Goal: Task Accomplishment & Management: Manage account settings

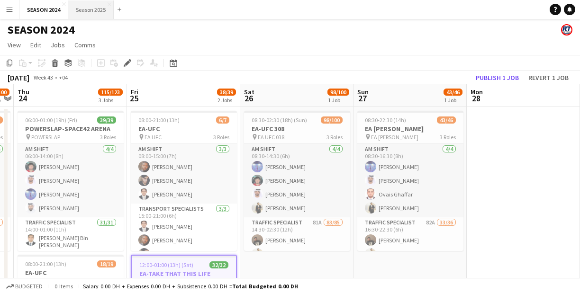
click at [87, 13] on button "Season 2025 Close" at bounding box center [91, 9] width 46 height 18
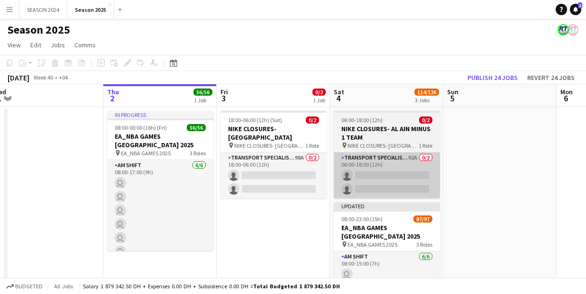
drag, startPoint x: 363, startPoint y: 138, endPoint x: 317, endPoint y: 167, distance: 55.0
click at [256, 169] on app-calendar-viewport "Mon 29 Tue 30 5/5 1 Job Wed 1 Thu 2 56/56 1 Job Fri 3 0/2 1 Job Sat 4 114/126 3…" at bounding box center [293, 295] width 586 height 422
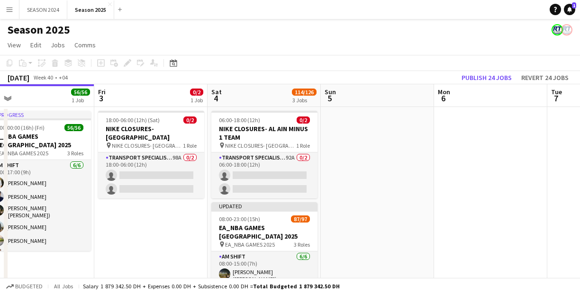
drag, startPoint x: 383, startPoint y: 176, endPoint x: 374, endPoint y: 180, distance: 10.4
click at [374, 180] on app-calendar-viewport "Mon 29 Tue 30 5/5 1 Job Wed 1 Thu 2 56/56 1 Job Fri 3 0/2 1 Job Sat 4 114/126 3…" at bounding box center [290, 295] width 580 height 422
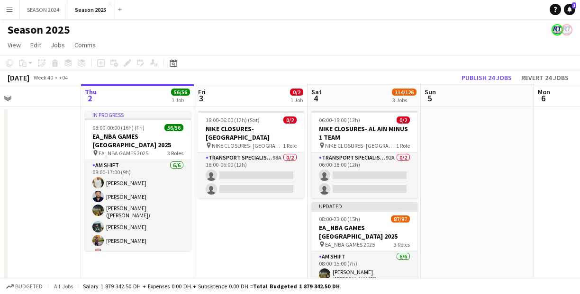
drag, startPoint x: 209, startPoint y: 210, endPoint x: 270, endPoint y: 208, distance: 61.7
click at [270, 208] on app-calendar-viewport "Mon 29 Tue 30 5/5 1 Job Wed 1 Thu 2 56/56 1 Job Fri 3 0/2 1 Job Sat 4 114/126 3…" at bounding box center [290, 295] width 580 height 422
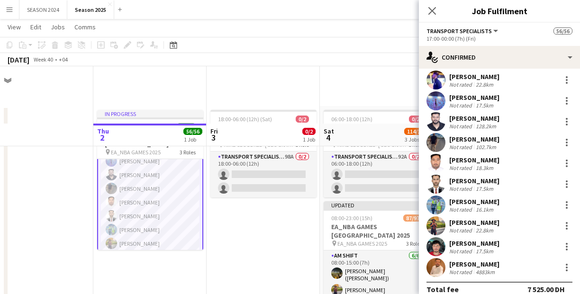
scroll to position [114, 0]
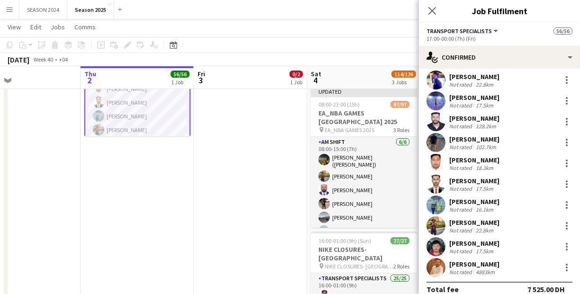
drag, startPoint x: 278, startPoint y: 201, endPoint x: 267, endPoint y: 223, distance: 24.8
click at [268, 226] on app-calendar-viewport "Mon 29 Tue 30 5/5 1 Job Wed 1 Thu 2 56/56 1 Job Fri 3 0/2 1 Job Sat 4 114/126 3…" at bounding box center [290, 157] width 580 height 469
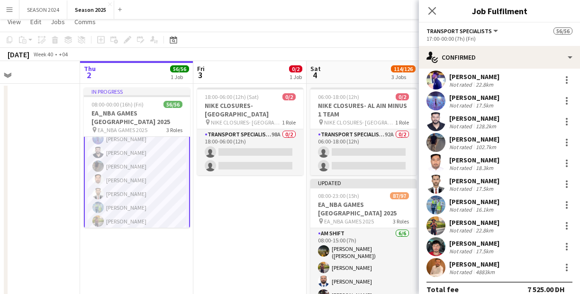
scroll to position [0, 0]
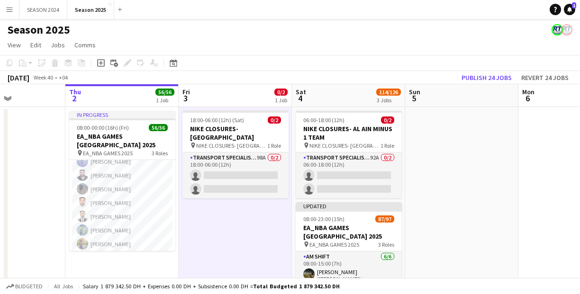
scroll to position [0, 333]
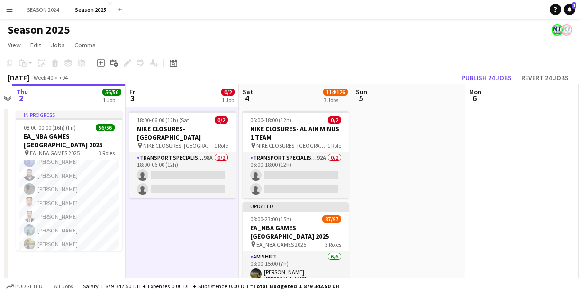
drag, startPoint x: 519, startPoint y: 194, endPoint x: 446, endPoint y: 206, distance: 74.0
click at [446, 206] on app-calendar-viewport "Mon 29 Tue 30 5/5 1 Job Wed 1 Thu 2 56/56 1 Job Fri 3 0/2 1 Job Sat 4 114/126 3…" at bounding box center [290, 295] width 580 height 422
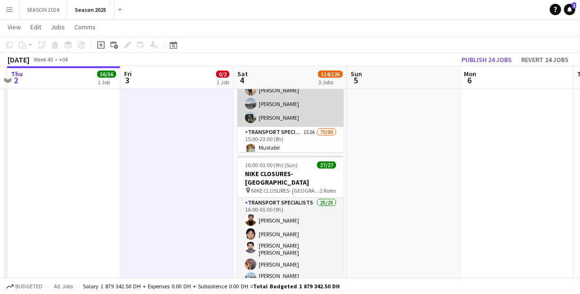
scroll to position [0, 0]
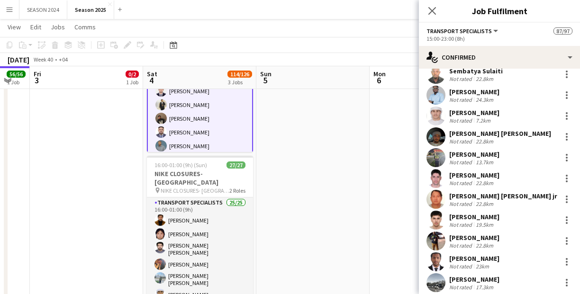
scroll to position [0, 440]
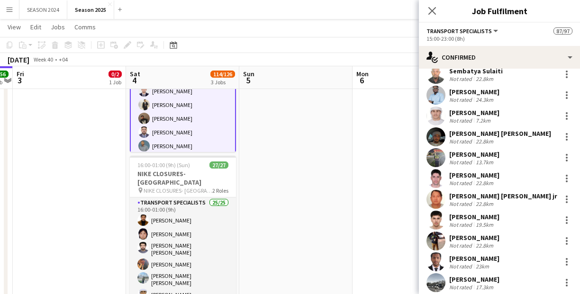
drag, startPoint x: 403, startPoint y: 173, endPoint x: 295, endPoint y: 207, distance: 112.8
click at [295, 207] on app-calendar-viewport "Mon 29 Tue 30 5/5 1 Job Wed 1 Thu 2 56/56 1 Job Fri 3 0/2 1 Job Sat 4 114/126 3…" at bounding box center [290, 81] width 580 height 469
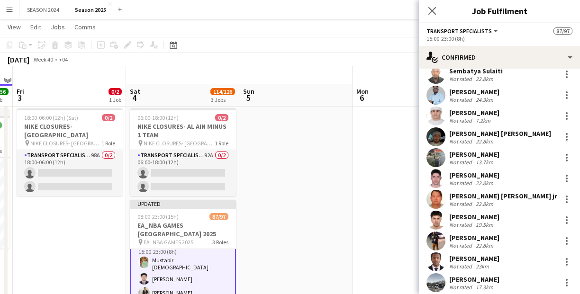
scroll to position [0, 0]
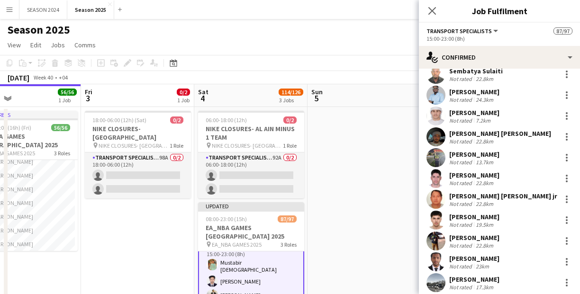
drag, startPoint x: 266, startPoint y: 157, endPoint x: 336, endPoint y: 162, distance: 69.8
click at [337, 161] on app-calendar-viewport "Mon 29 Tue 30 5/5 1 Job Wed 1 Thu 2 56/56 1 Job Fri 3 0/2 1 Job Sat 4 114/126 3…" at bounding box center [290, 295] width 580 height 422
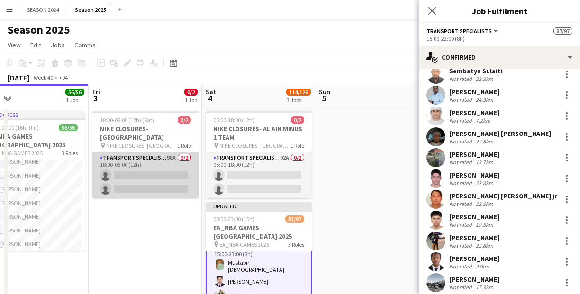
click at [144, 179] on app-card-role "Transport Specialists 98A 0/2 18:00-06:00 (12h) single-neutral-actions single-n…" at bounding box center [145, 176] width 106 height 46
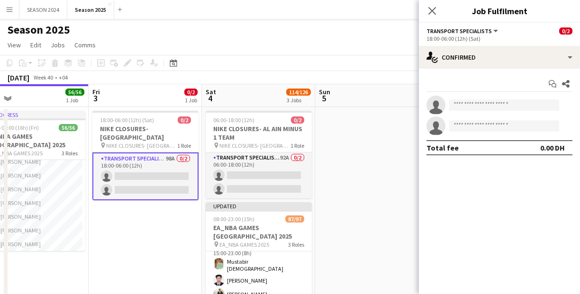
scroll to position [114, 0]
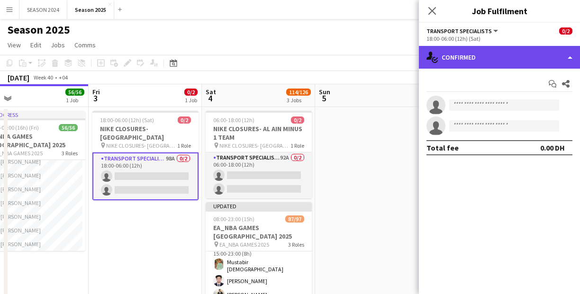
click at [471, 56] on div "single-neutral-actions-check-2 Confirmed" at bounding box center [499, 57] width 161 height 23
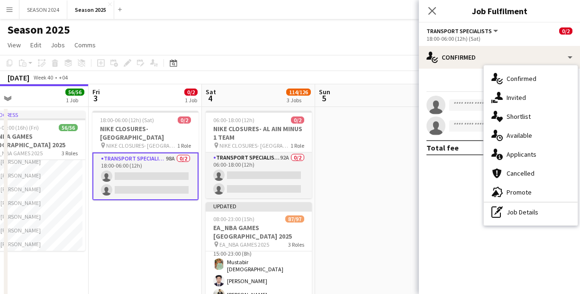
click at [531, 157] on div "single-neutral-actions-information Applicants" at bounding box center [531, 154] width 94 height 19
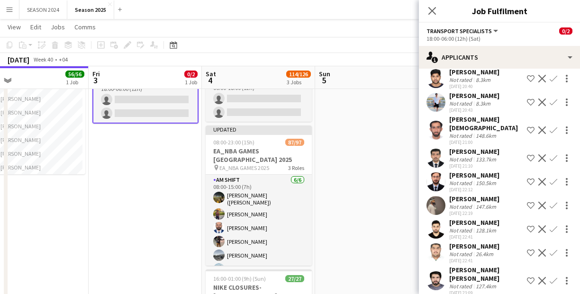
scroll to position [2200, 0]
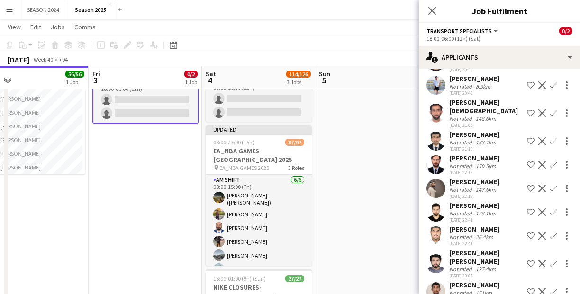
drag, startPoint x: 546, startPoint y: 155, endPoint x: 537, endPoint y: 163, distance: 12.4
click at [550, 185] on app-icon "Confirm" at bounding box center [554, 189] width 8 height 8
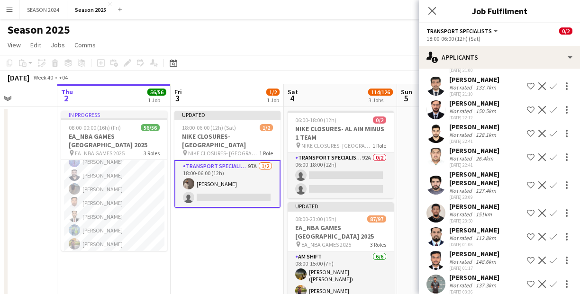
scroll to position [0, 243]
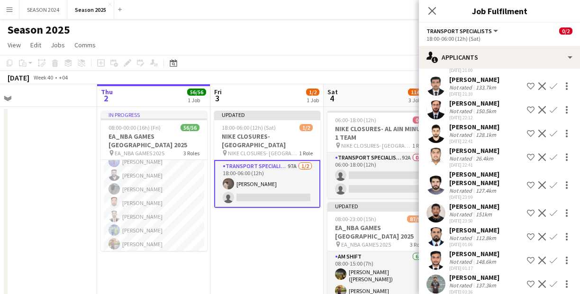
drag, startPoint x: 162, startPoint y: 225, endPoint x: 284, endPoint y: 218, distance: 122.5
click at [284, 218] on app-calendar-viewport "Mon 29 Tue 30 5/5 1 Job Wed 1 Thu 2 56/56 1 Job Fri 3 1/2 1 Job Sat 4 114/126 3…" at bounding box center [290, 295] width 580 height 422
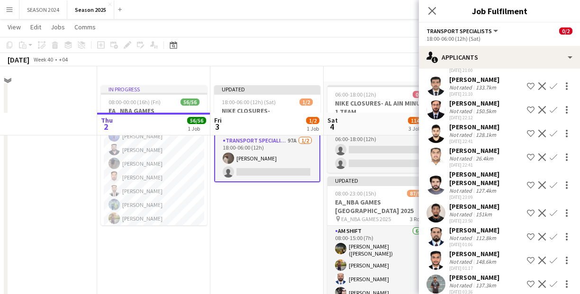
scroll to position [76, 0]
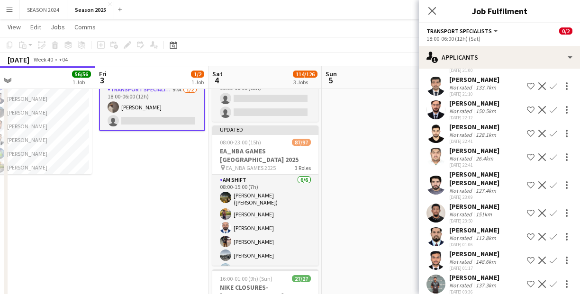
drag, startPoint x: 267, startPoint y: 243, endPoint x: 189, endPoint y: 231, distance: 79.1
click at [171, 231] on app-calendar-viewport "Mon 29 Tue 30 5/5 1 Job Wed 1 Thu 2 56/56 1 Job Fri 3 1/2 1 Job Sat 4 114/126 3…" at bounding box center [290, 195] width 580 height 469
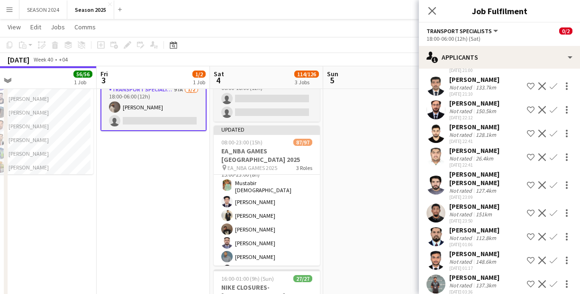
scroll to position [190, 0]
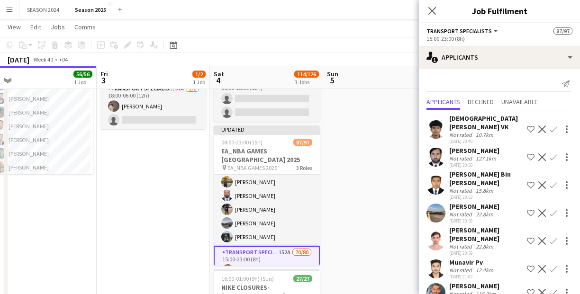
scroll to position [76, 0]
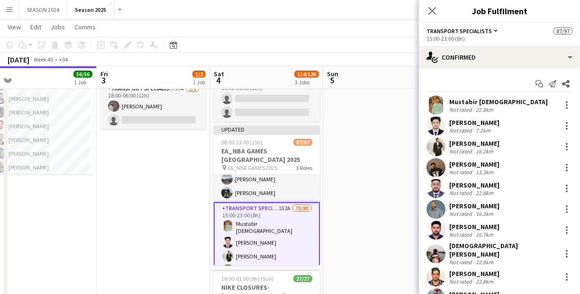
scroll to position [76, 0]
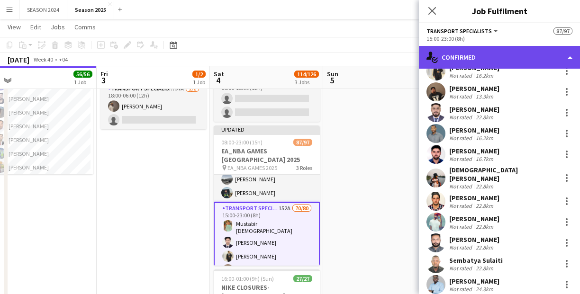
click at [521, 53] on div "single-neutral-actions-check-2 Confirmed" at bounding box center [499, 57] width 161 height 23
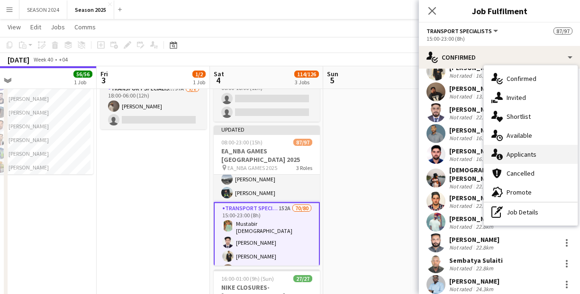
click at [535, 155] on span "Applicants" at bounding box center [522, 154] width 30 height 9
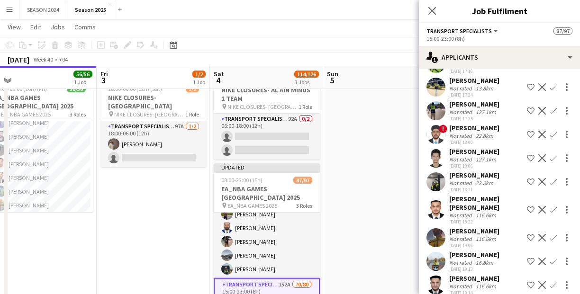
scroll to position [3186, 0]
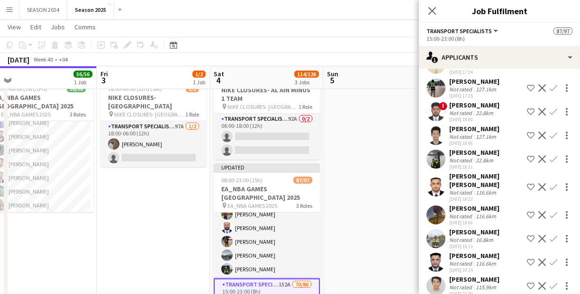
click at [550, 116] on app-icon "Confirm" at bounding box center [554, 112] width 8 height 8
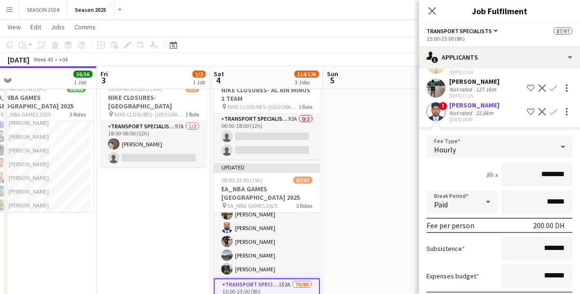
scroll to position [3262, 0]
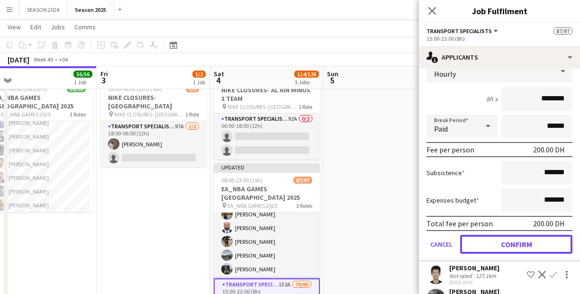
click at [528, 245] on button "Confirm" at bounding box center [516, 244] width 112 height 19
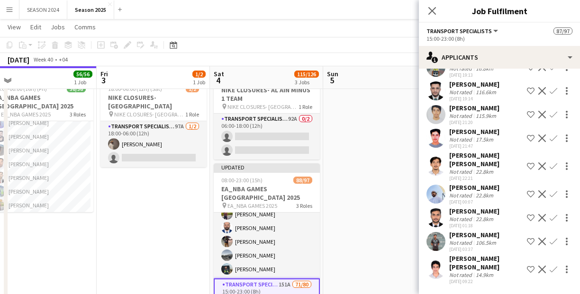
scroll to position [3342, 0]
click at [550, 191] on app-icon "Confirm" at bounding box center [554, 195] width 8 height 8
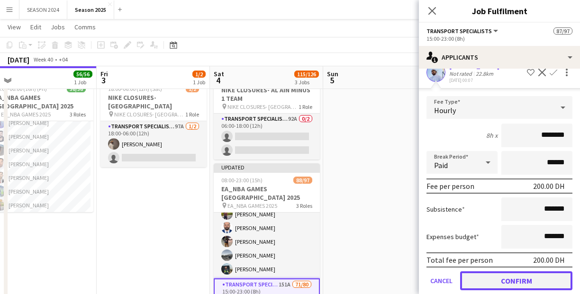
click at [509, 272] on button "Confirm" at bounding box center [516, 281] width 112 height 19
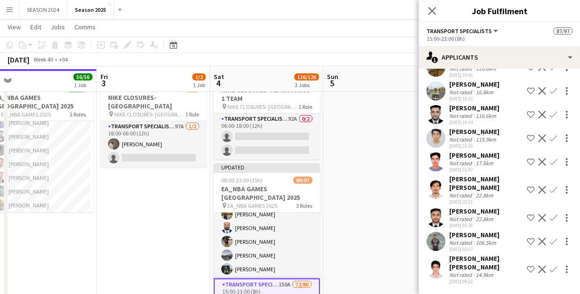
scroll to position [76, 0]
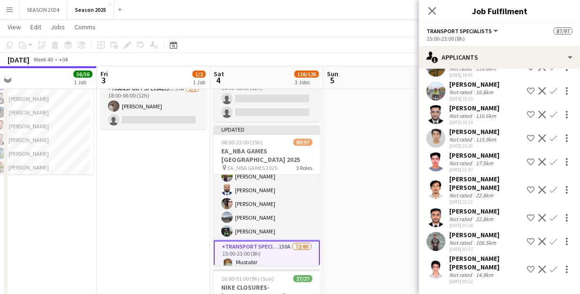
click at [549, 265] on button "Confirm" at bounding box center [553, 269] width 11 height 11
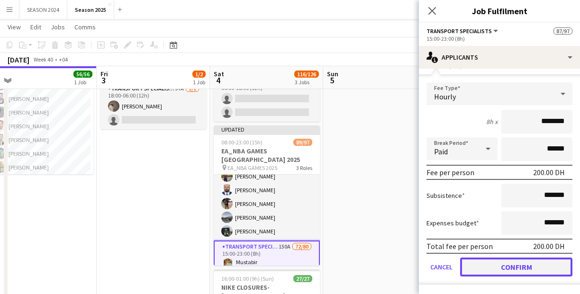
click at [507, 264] on button "Confirm" at bounding box center [516, 267] width 112 height 19
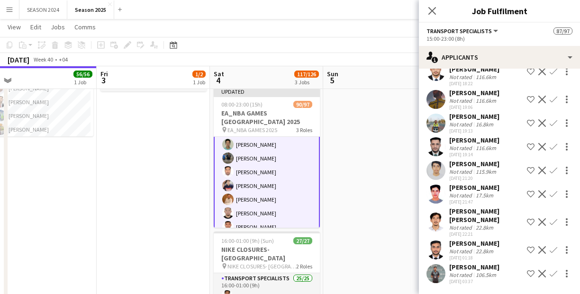
scroll to position [1077, 0]
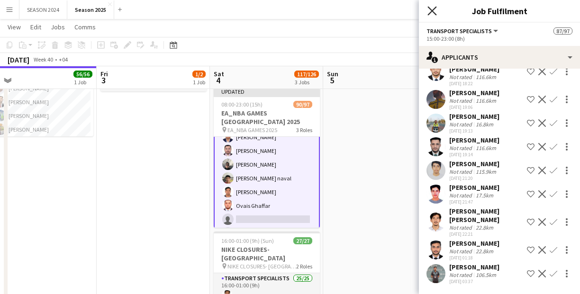
click at [430, 12] on icon at bounding box center [432, 10] width 9 height 9
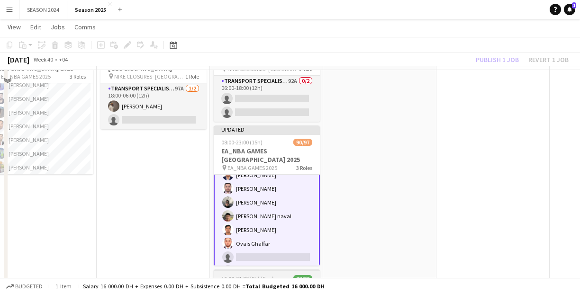
scroll to position [0, 0]
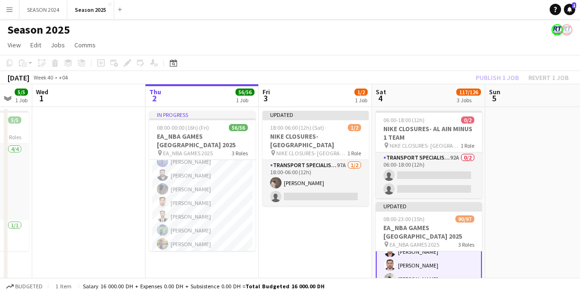
drag, startPoint x: 229, startPoint y: 230, endPoint x: 388, endPoint y: 238, distance: 159.0
click at [388, 238] on app-calendar-viewport "Mon 29 Tue 30 5/5 1 Job Wed 1 Thu 2 56/56 1 Job Fri 3 1/2 1 Job Sat 4 117/126 3…" at bounding box center [290, 295] width 580 height 422
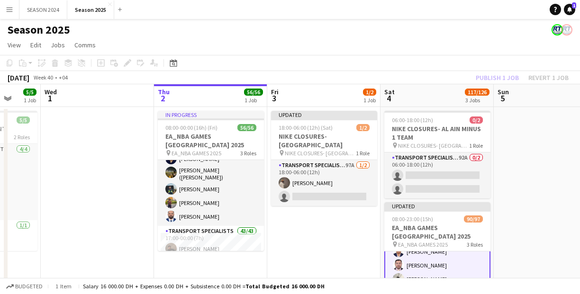
scroll to position [76, 0]
